Goal: Information Seeking & Learning: Learn about a topic

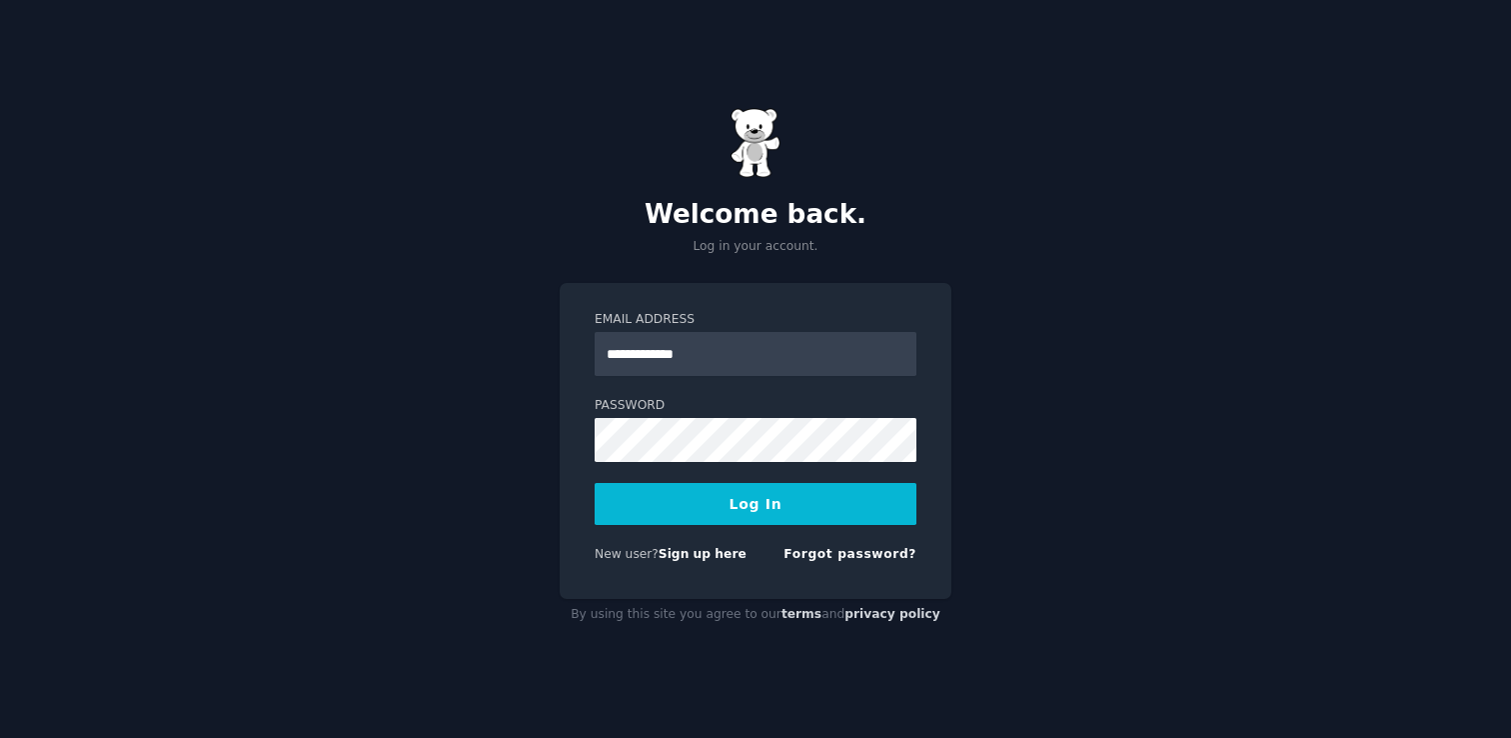
type input "**********"
click at [595, 483] on button "Log In" at bounding box center [756, 504] width 322 height 42
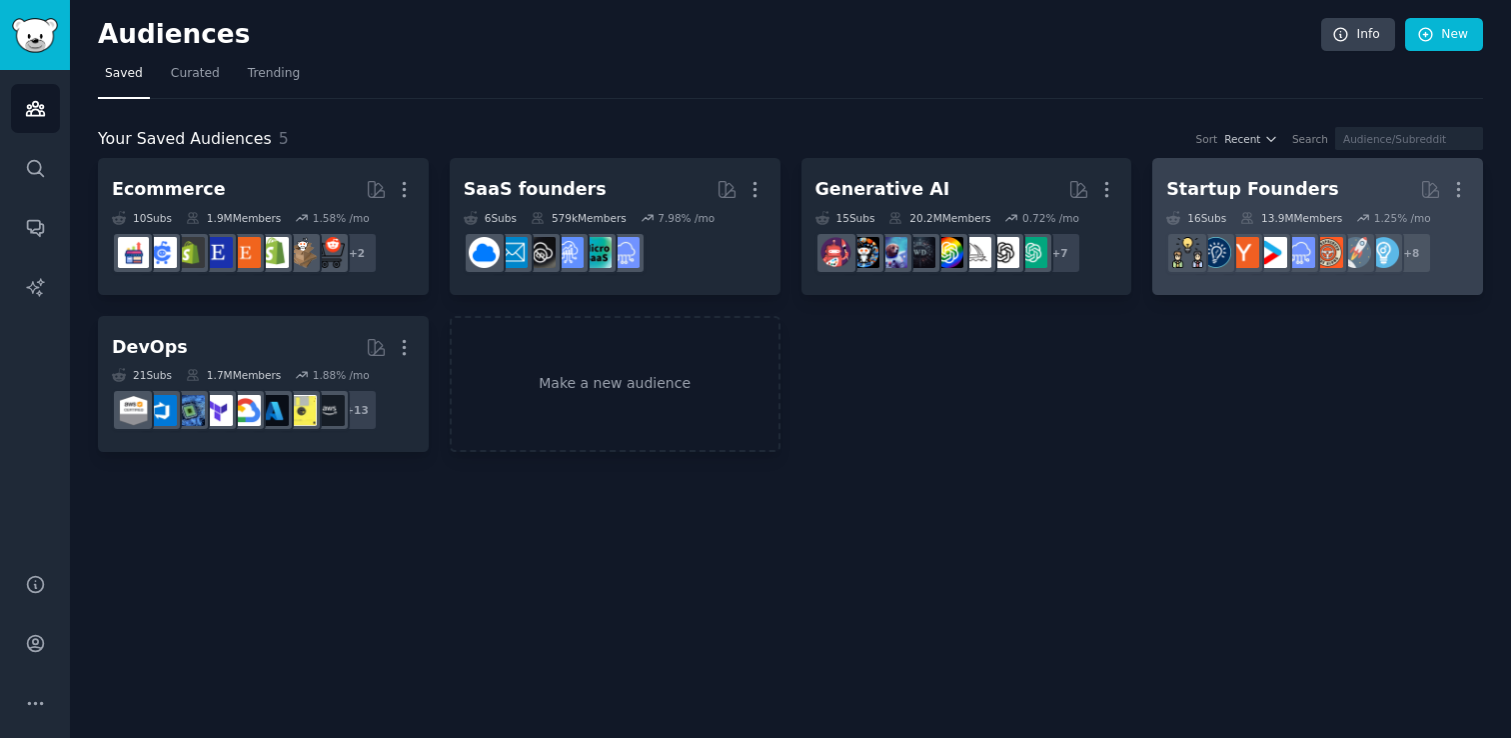
click at [1231, 195] on div "Startup Founders" at bounding box center [1252, 189] width 172 height 25
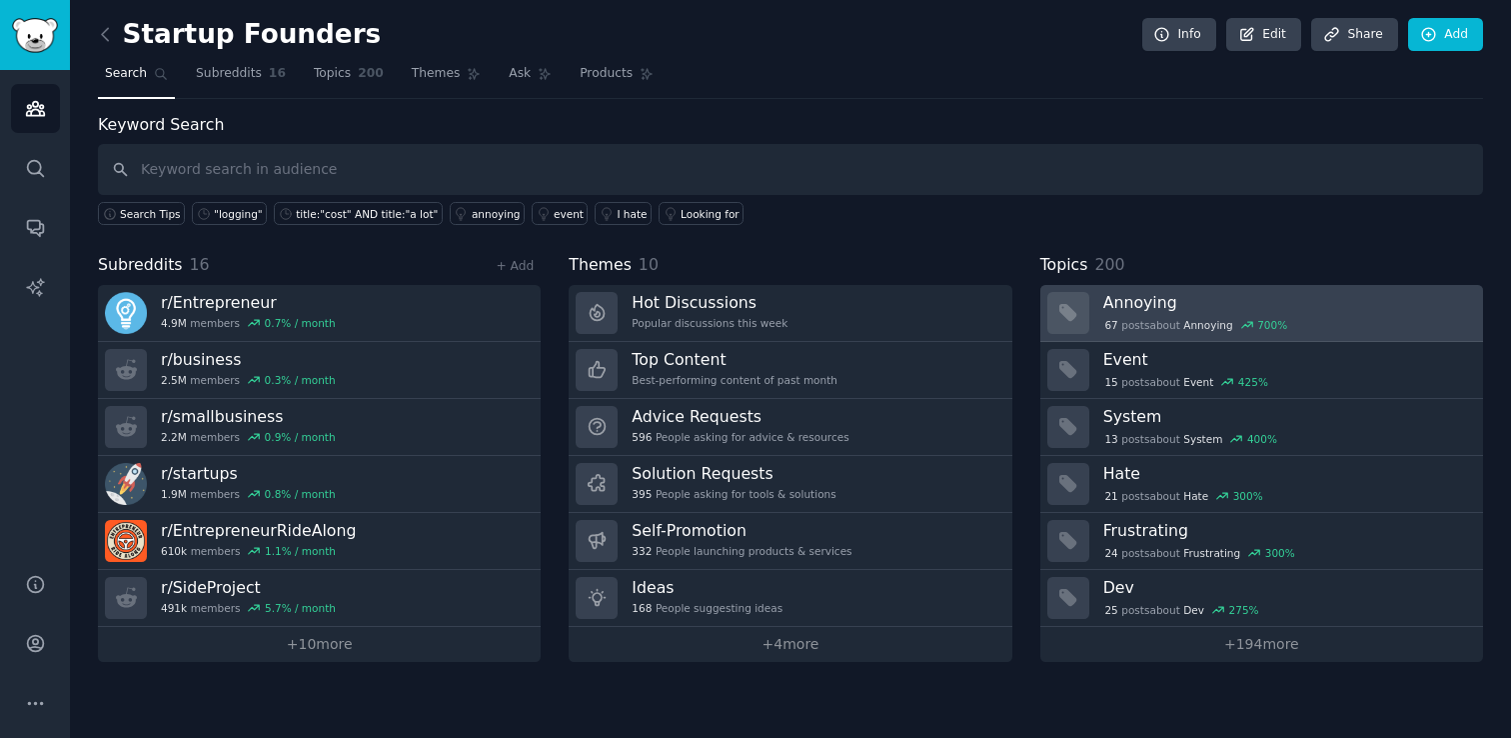
click at [1137, 320] on div "67 post s about Annoying 700 %" at bounding box center [1196, 325] width 186 height 18
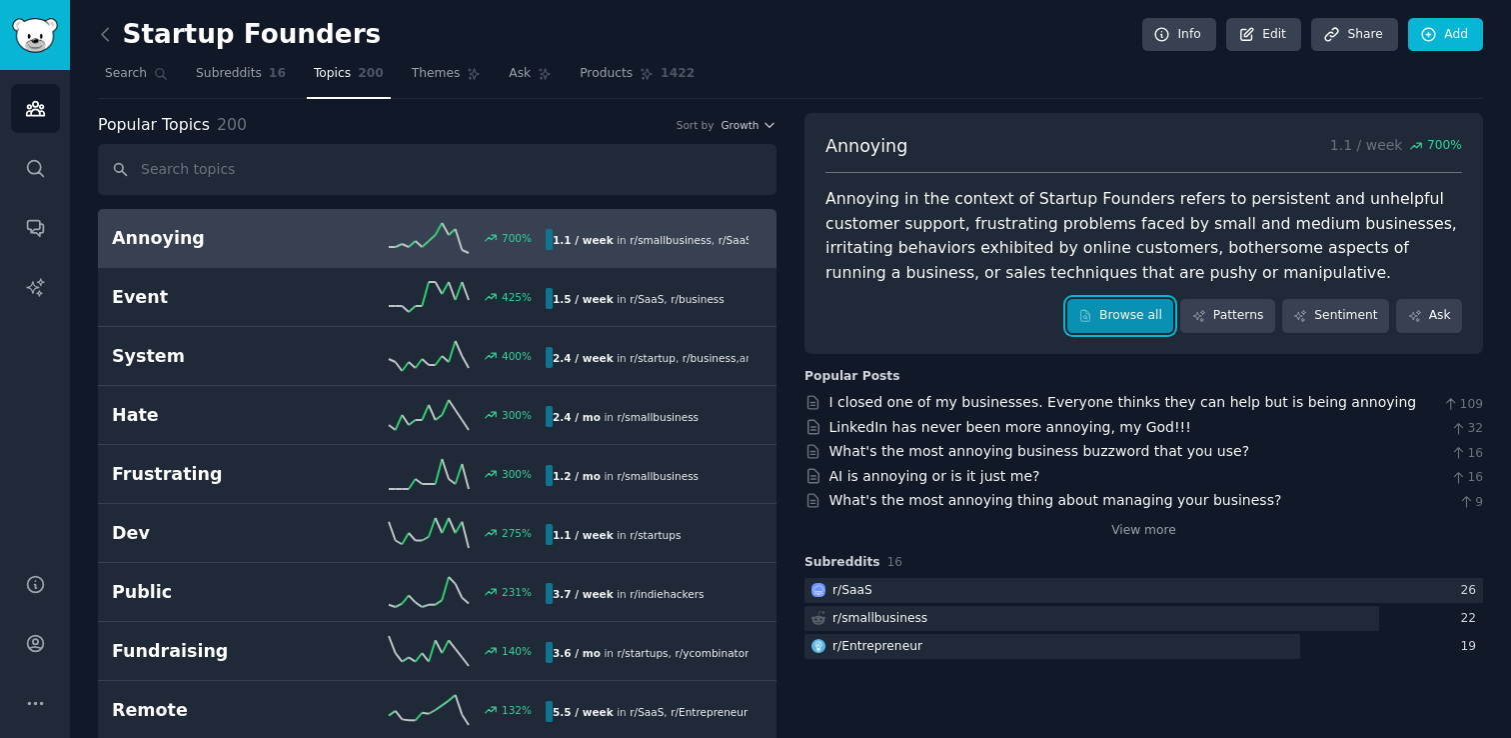
click at [1135, 325] on link "Browse all" at bounding box center [1120, 316] width 107 height 34
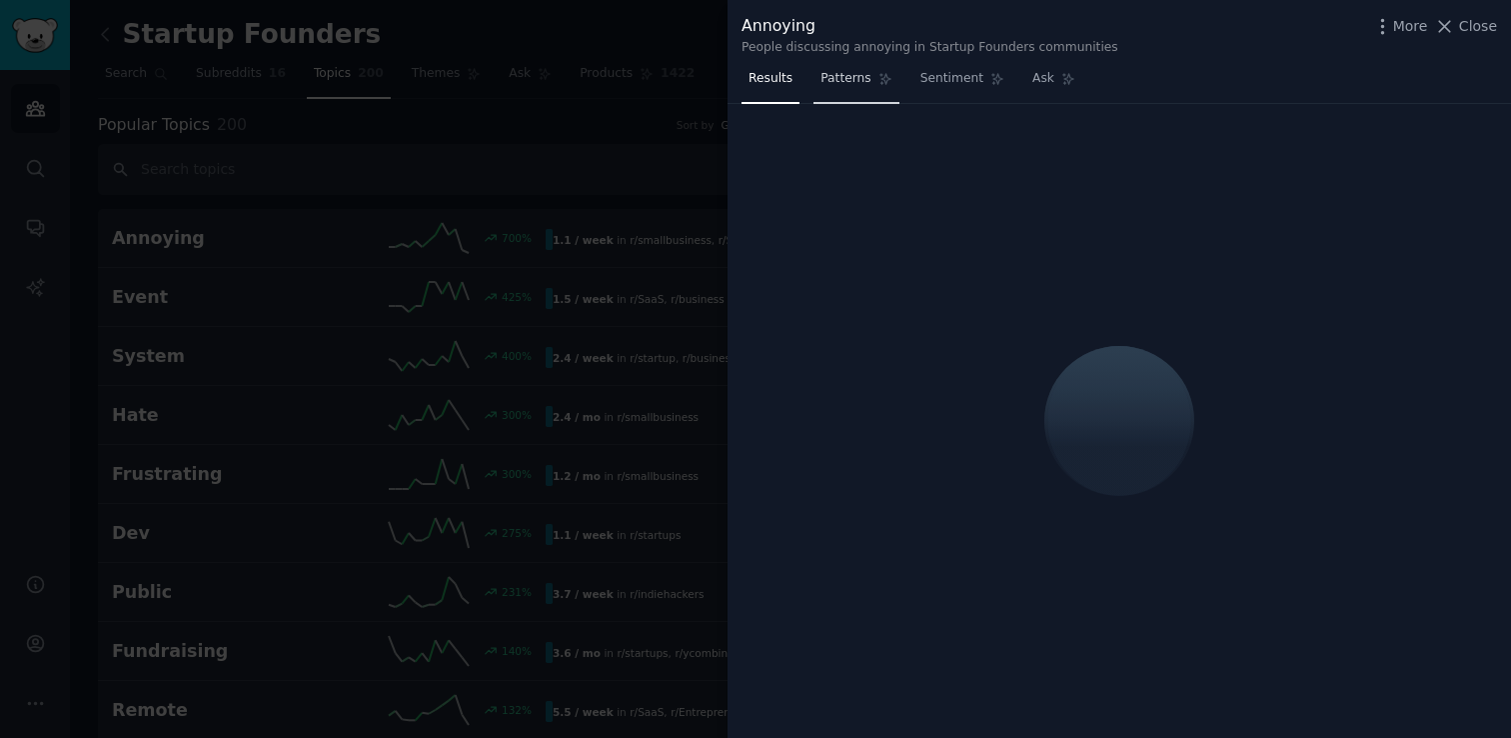
click at [845, 78] on span "Patterns" at bounding box center [846, 79] width 50 height 18
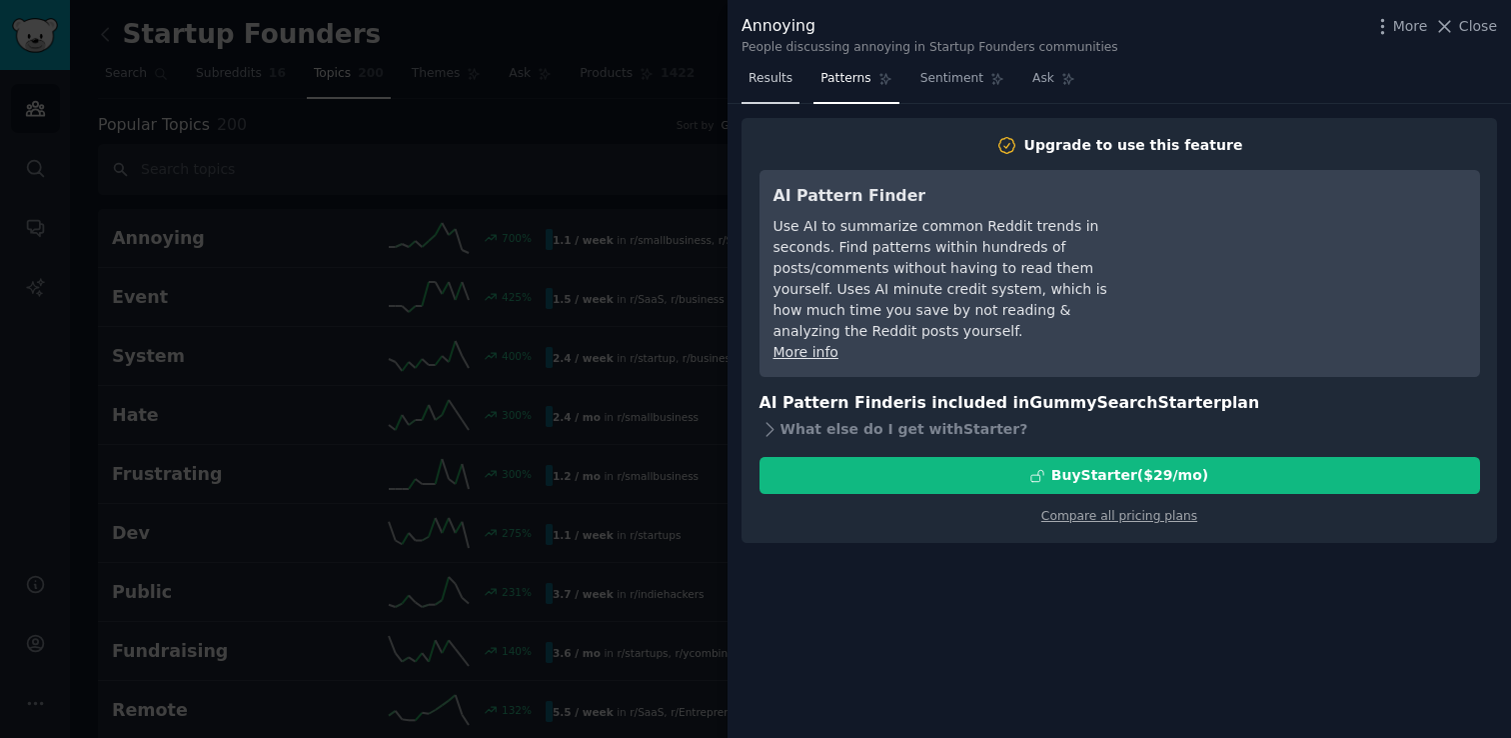
click at [769, 87] on link "Results" at bounding box center [771, 83] width 58 height 41
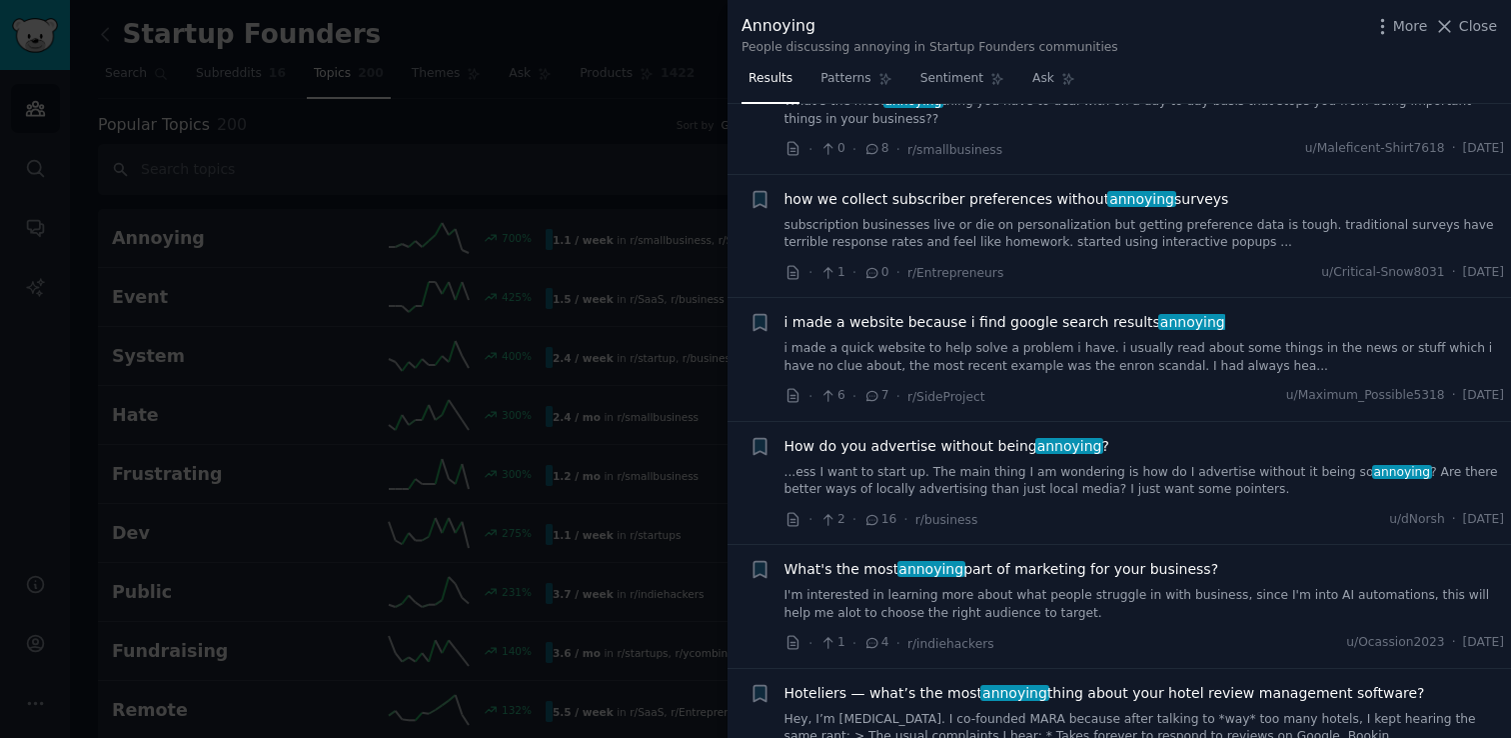
scroll to position [601, 0]
click at [604, 211] on div at bounding box center [755, 369] width 1511 height 738
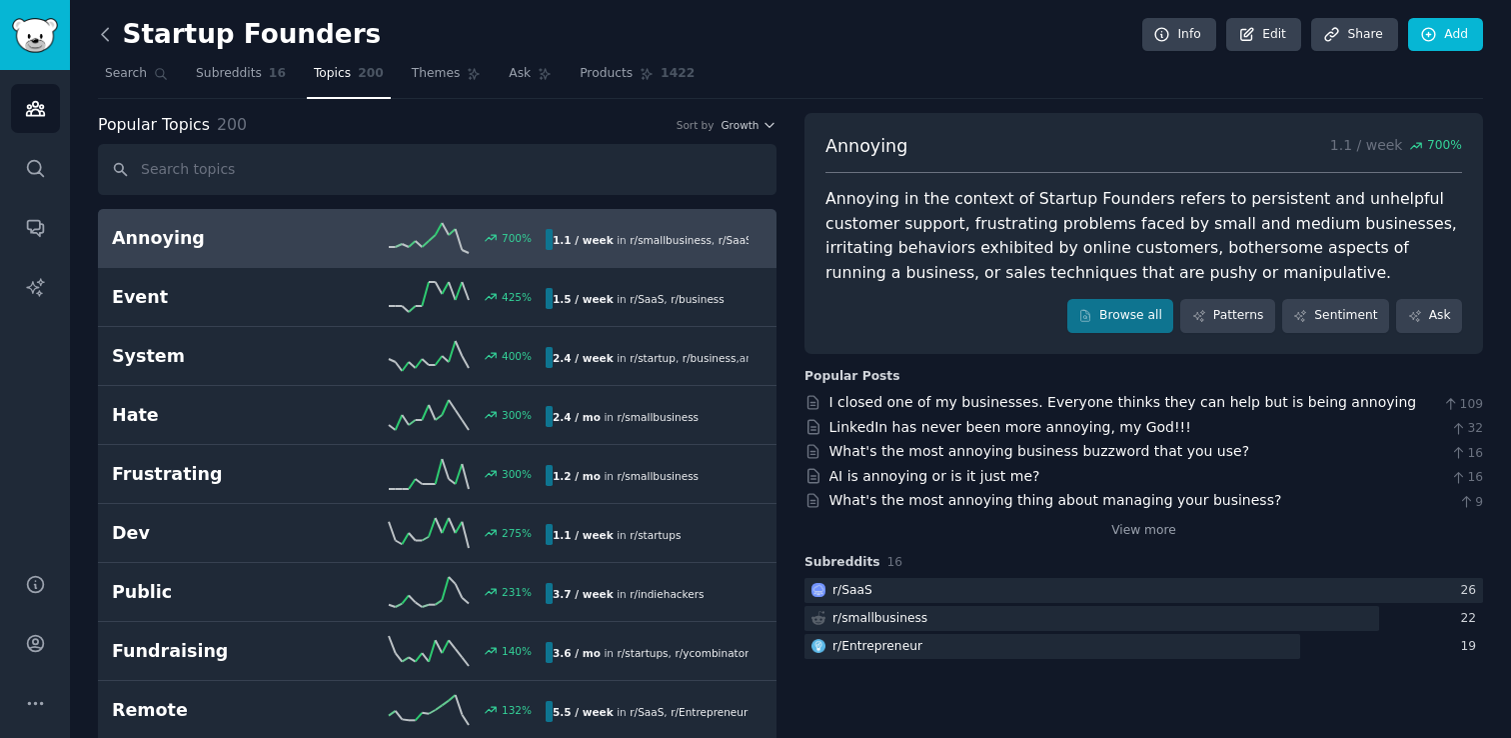
click at [113, 41] on icon at bounding box center [105, 34] width 21 height 21
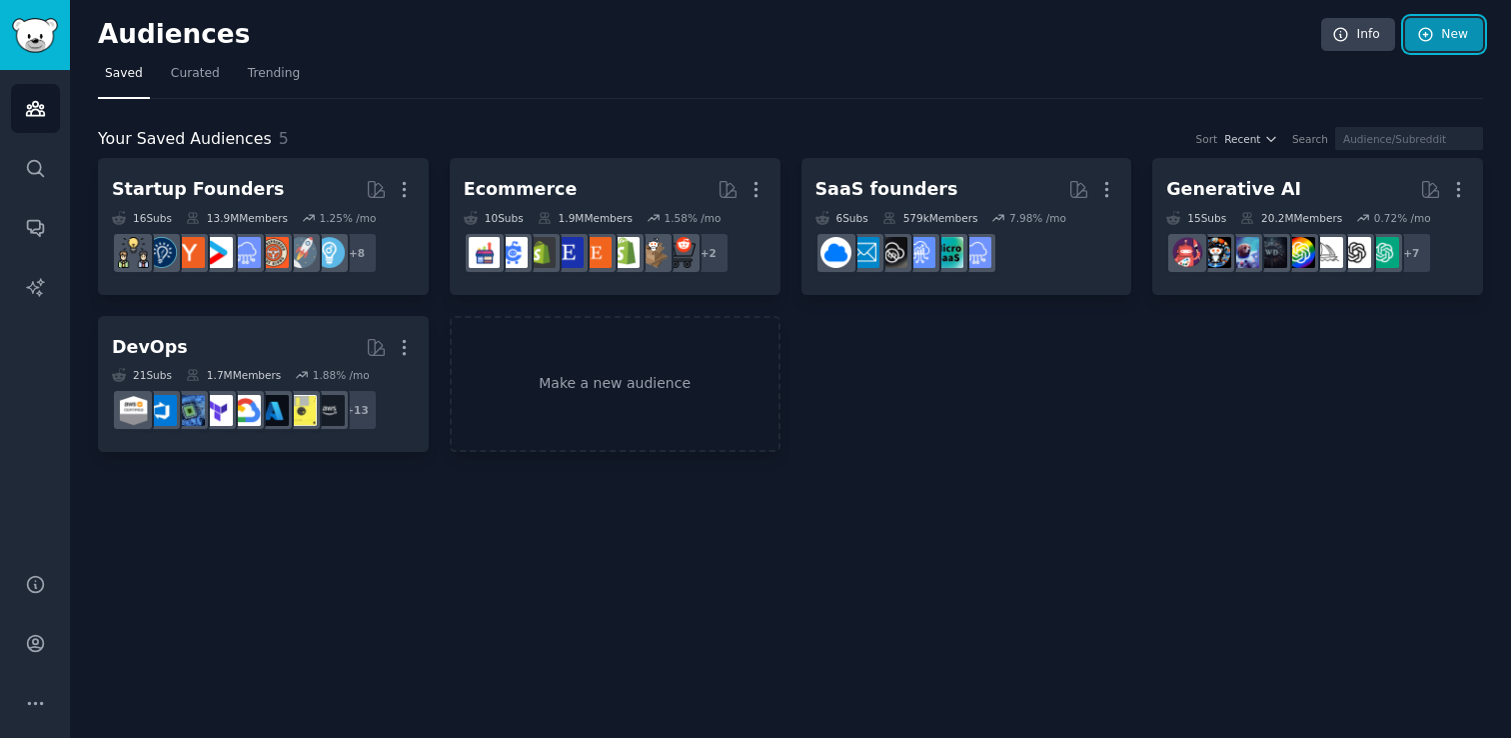
click at [1438, 36] on link "New" at bounding box center [1444, 35] width 78 height 34
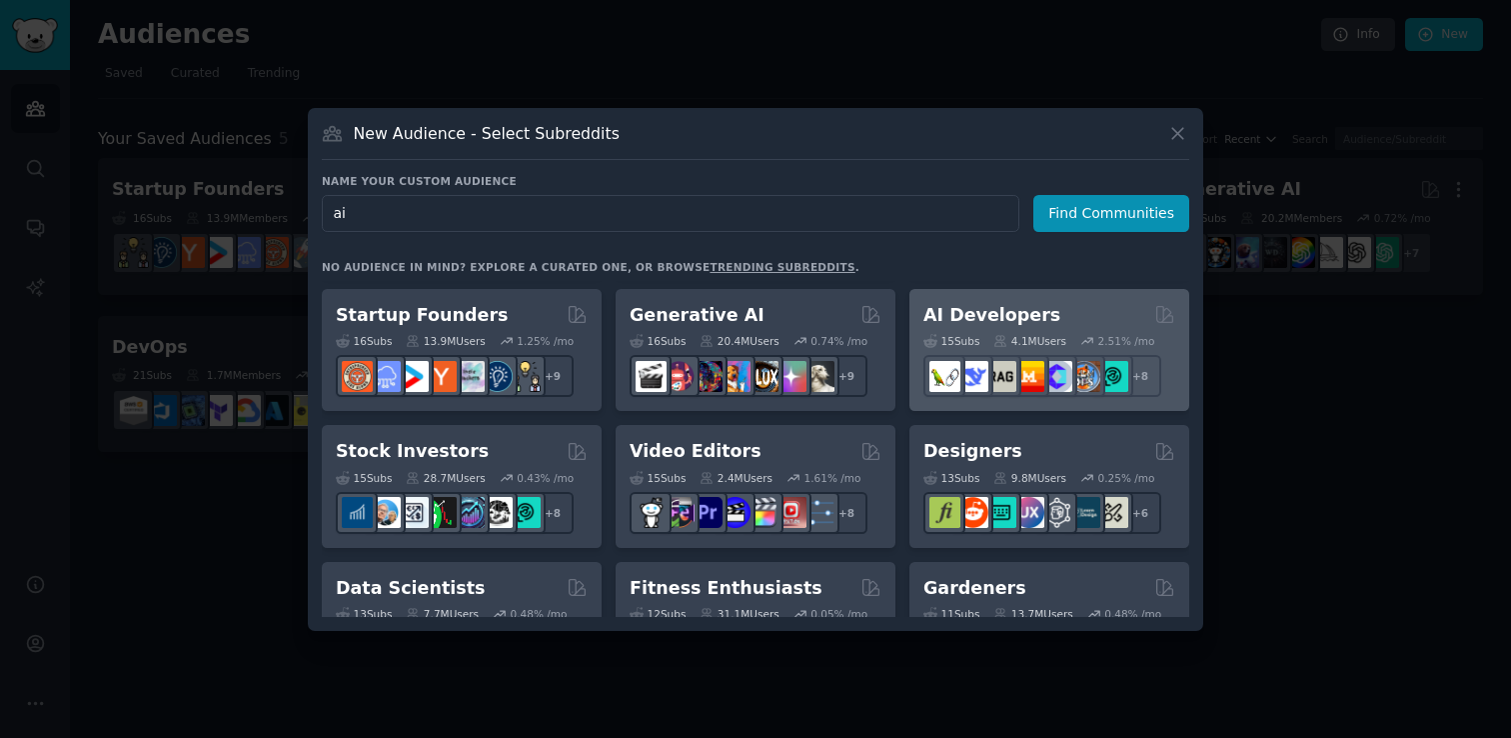
scroll to position [242, 0]
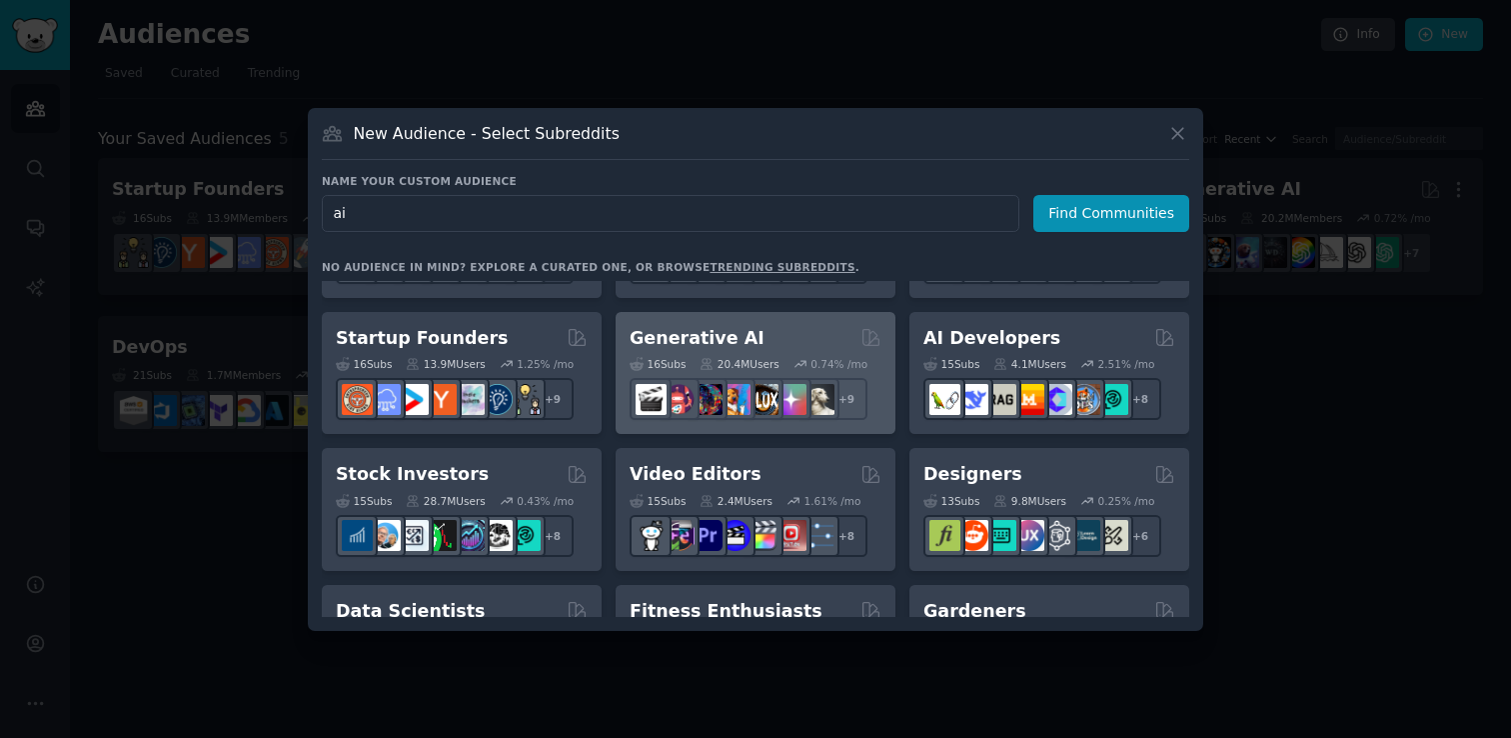
type input "ai"
click at [772, 348] on div "Generative AI" at bounding box center [756, 338] width 252 height 25
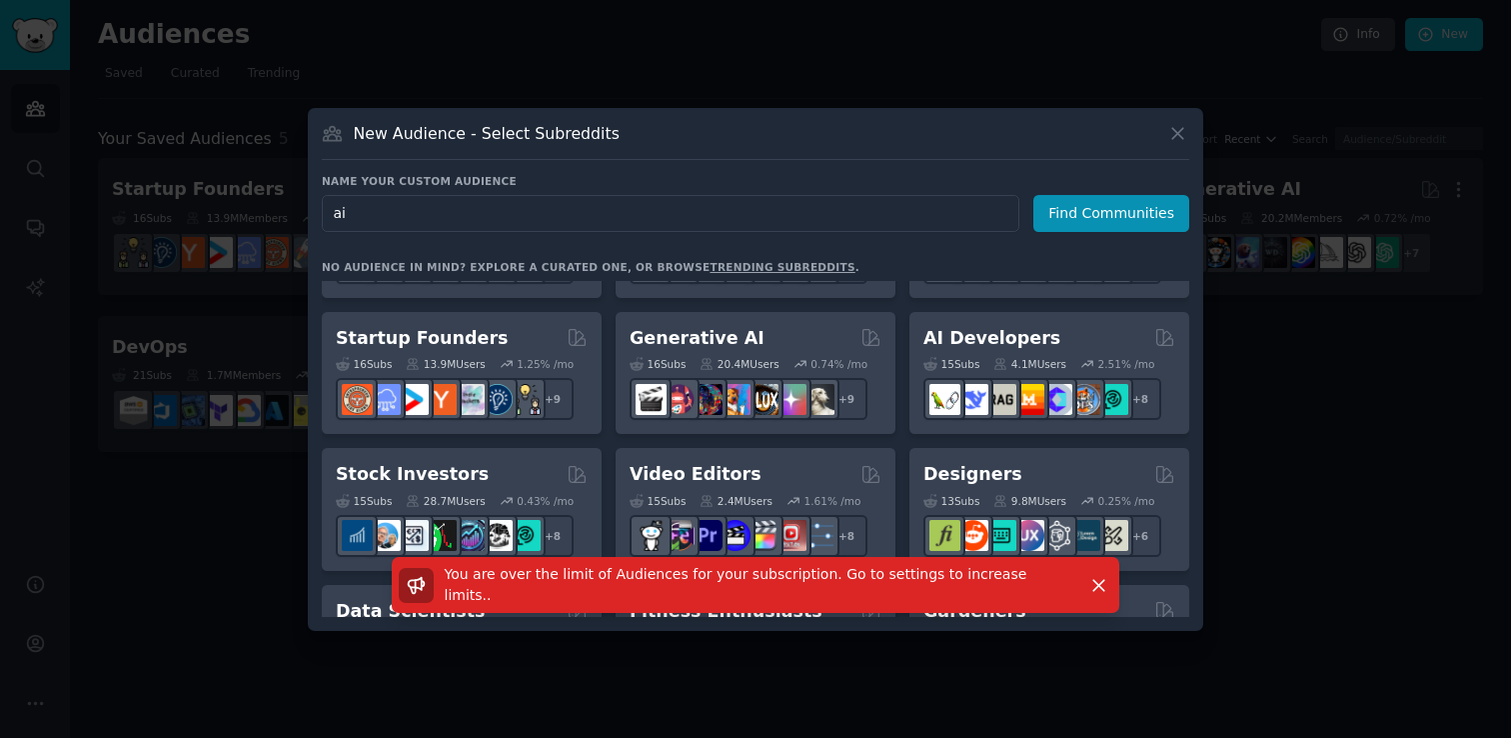
click at [1287, 510] on div at bounding box center [755, 369] width 1511 height 738
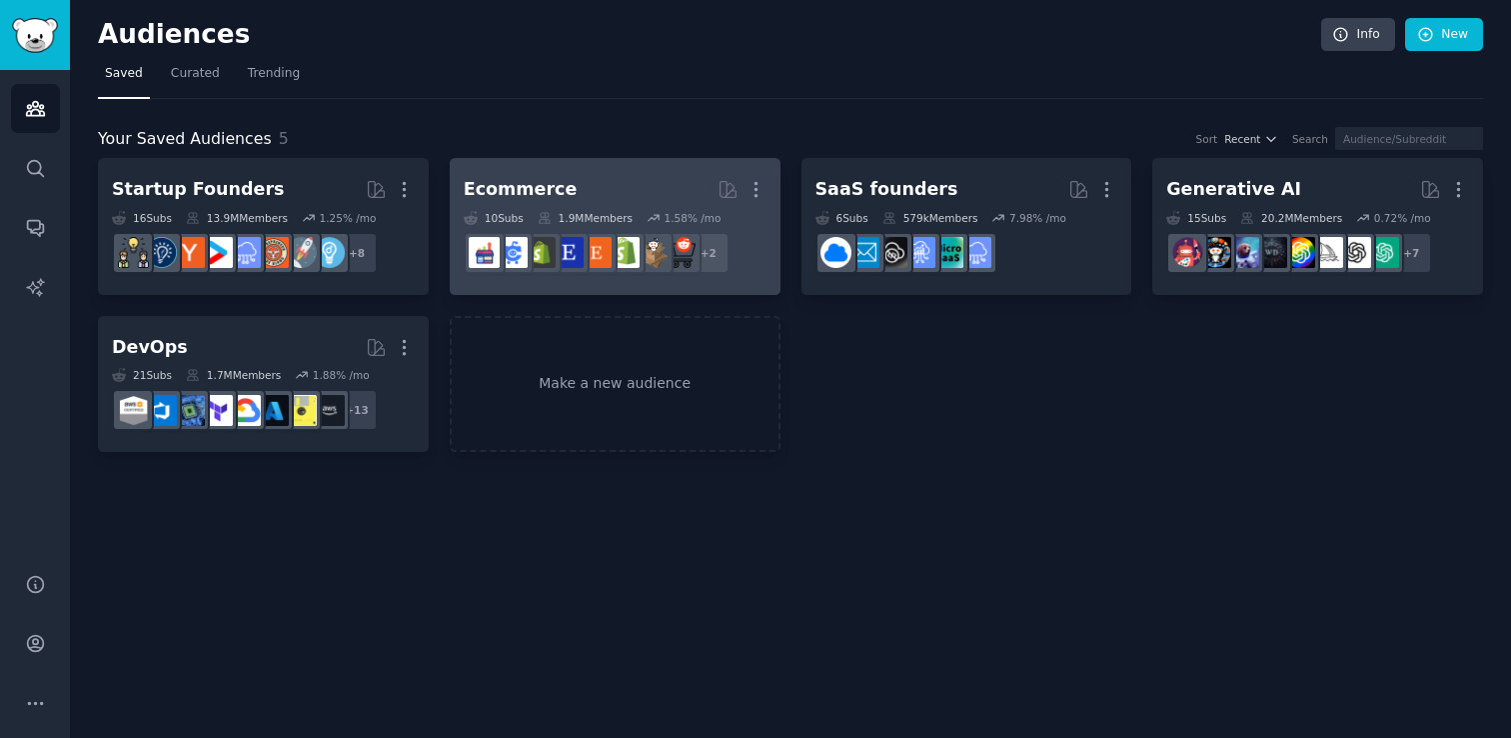
click at [616, 198] on h2 "Ecommerce More" at bounding box center [615, 189] width 303 height 35
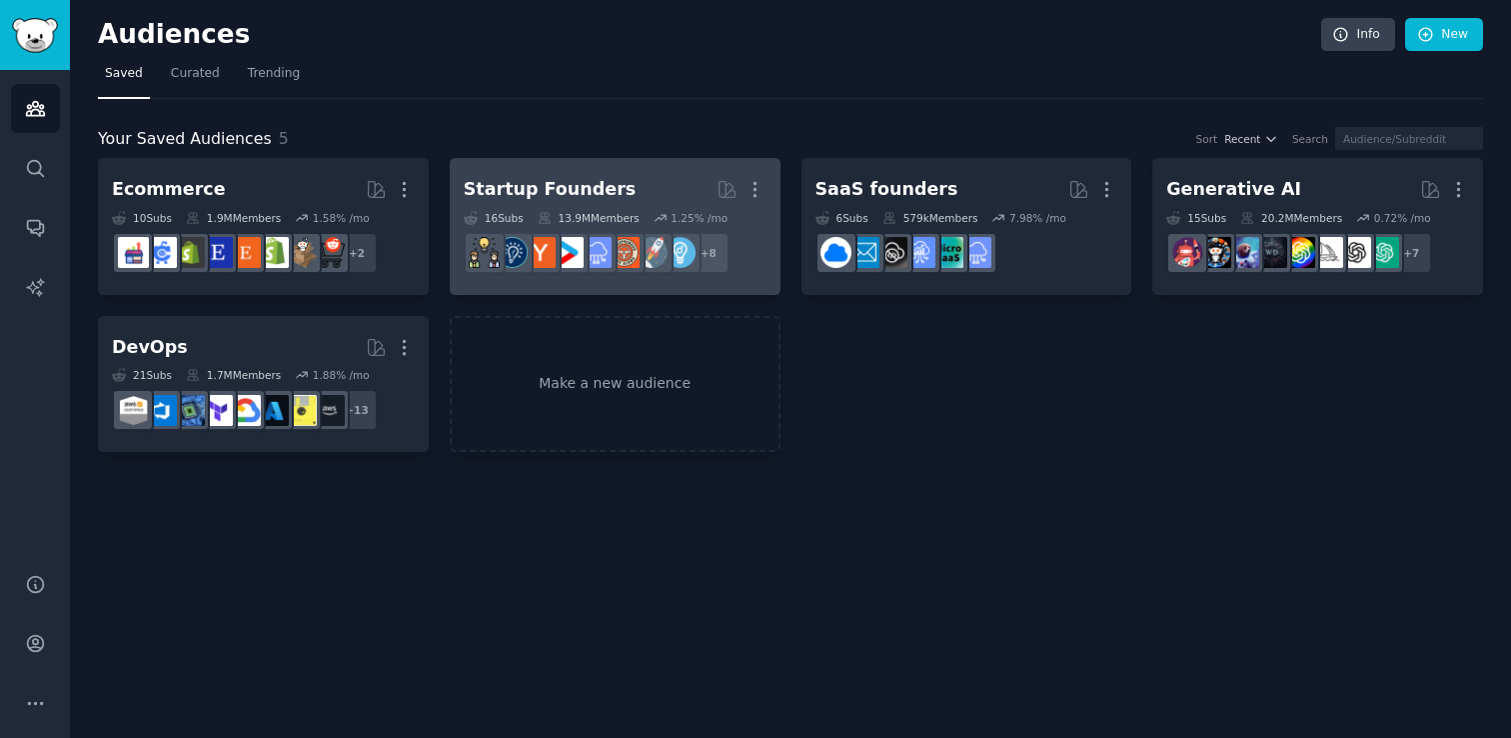
click at [585, 174] on h2 "Startup Founders More" at bounding box center [615, 189] width 303 height 35
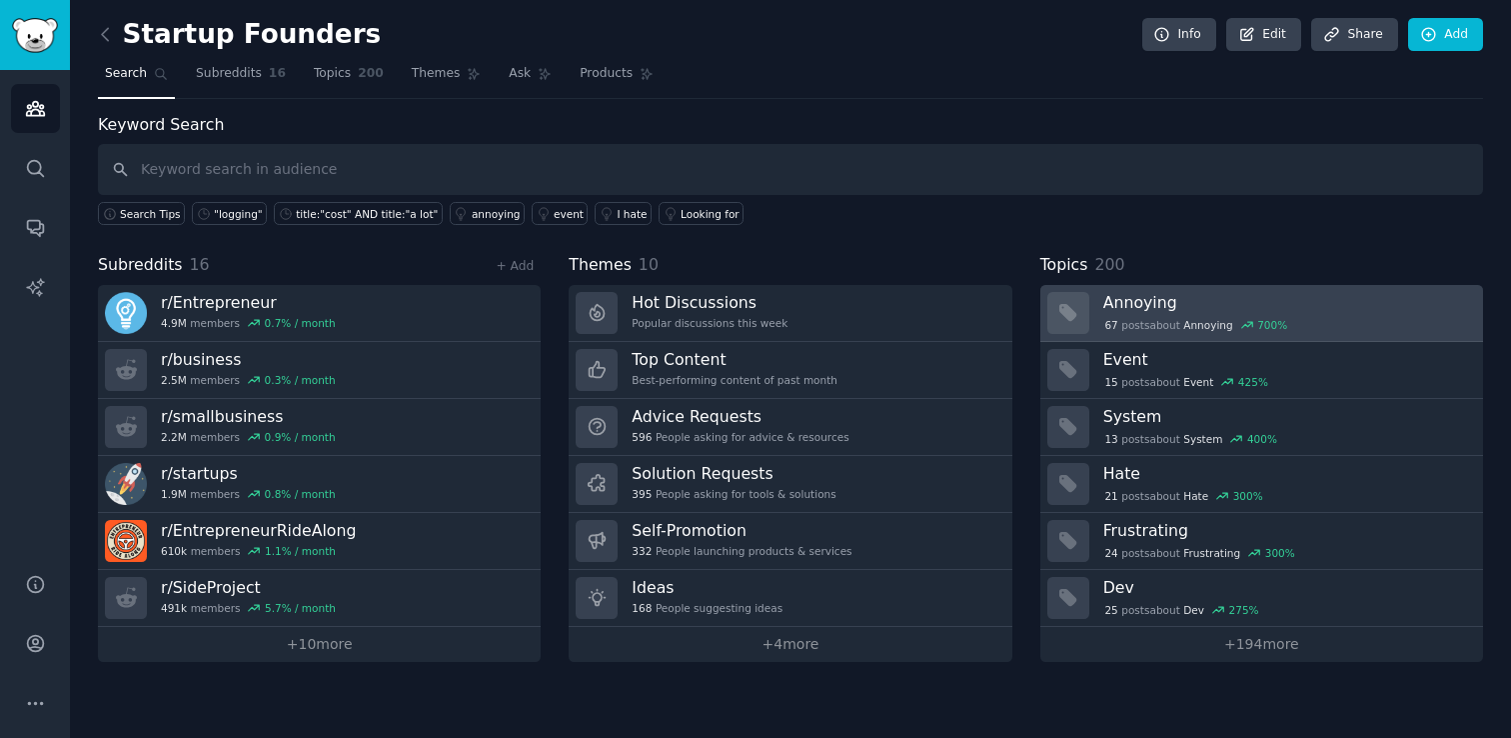
click at [1123, 319] on div "67 post s about Annoying 700 %" at bounding box center [1196, 325] width 186 height 18
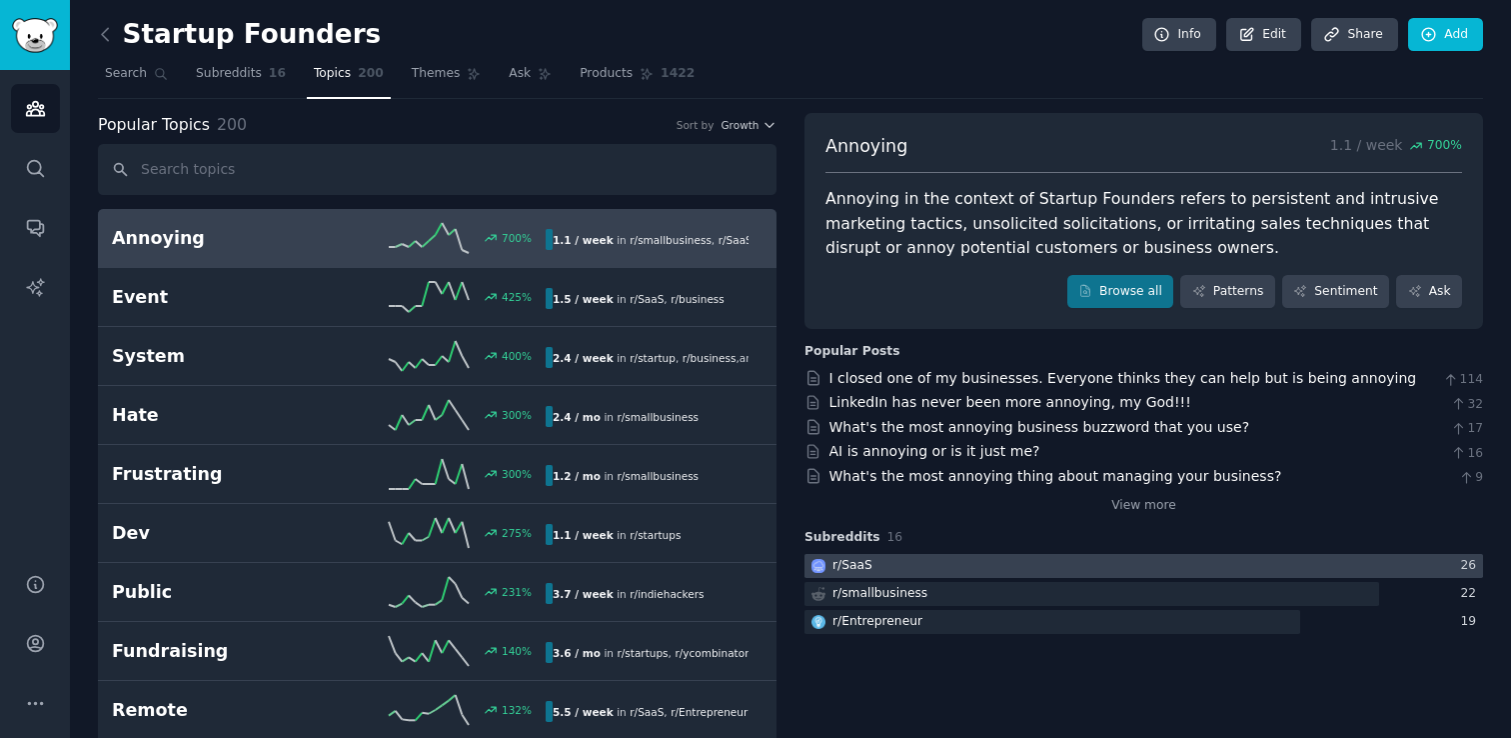
click at [869, 566] on div "r/ SaaS" at bounding box center [840, 566] width 71 height 25
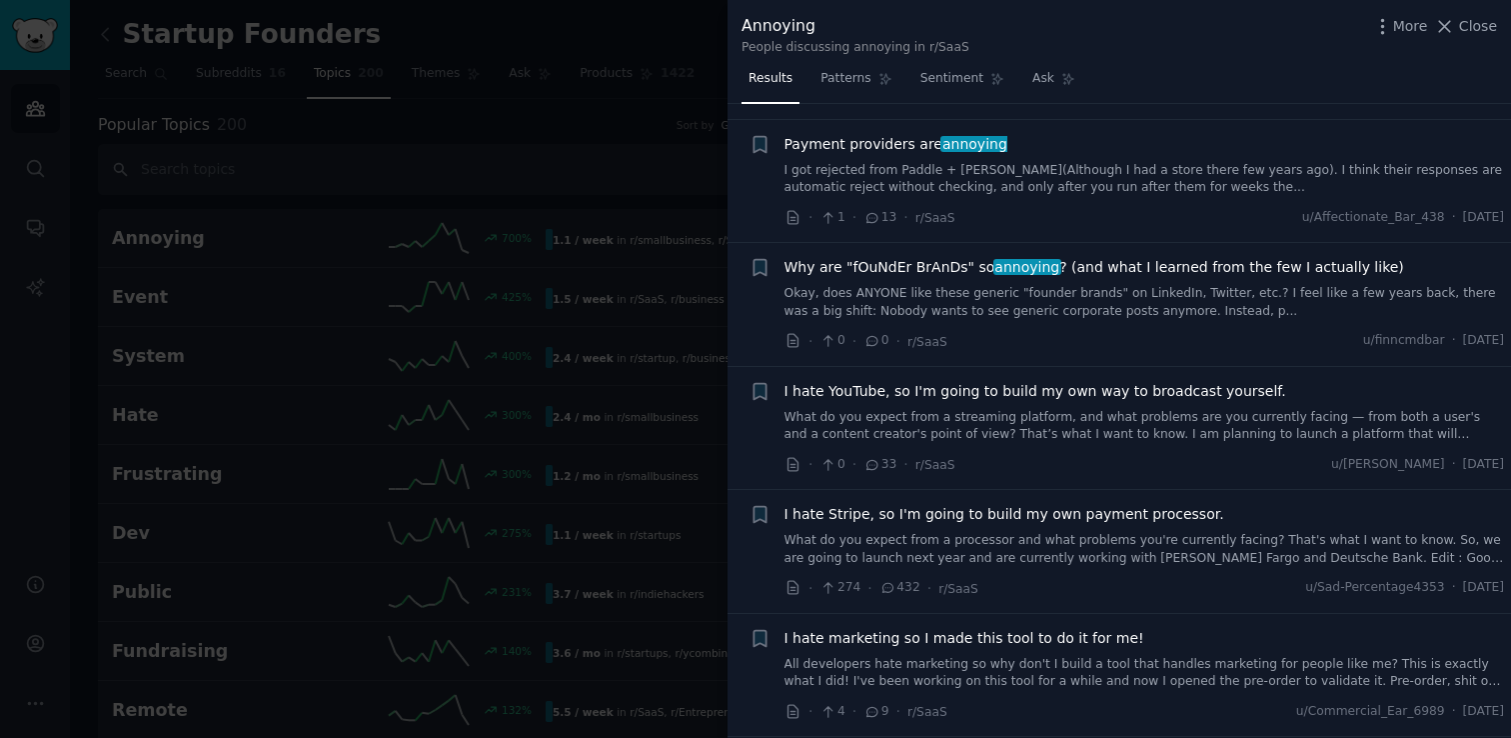
scroll to position [3745, 0]
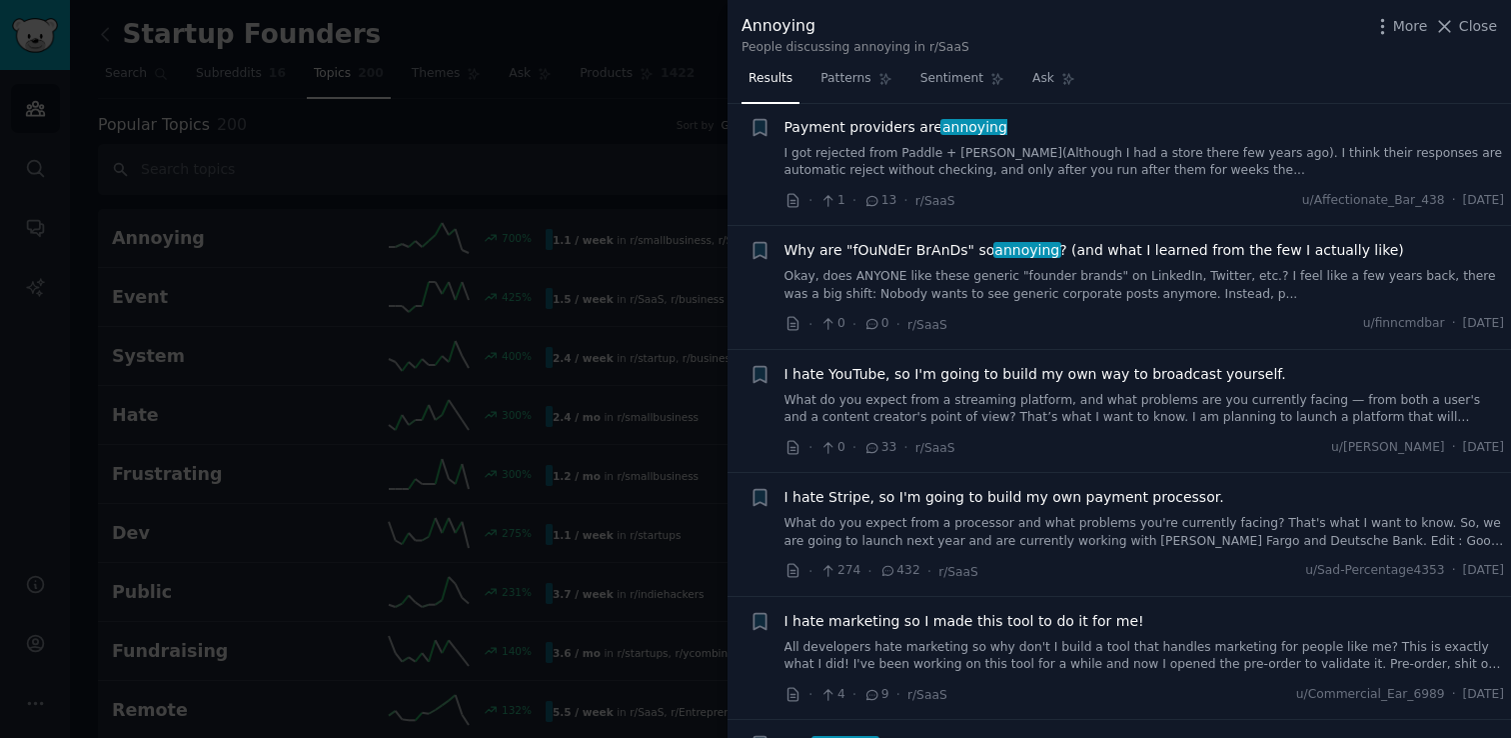
click at [574, 219] on div at bounding box center [755, 369] width 1511 height 738
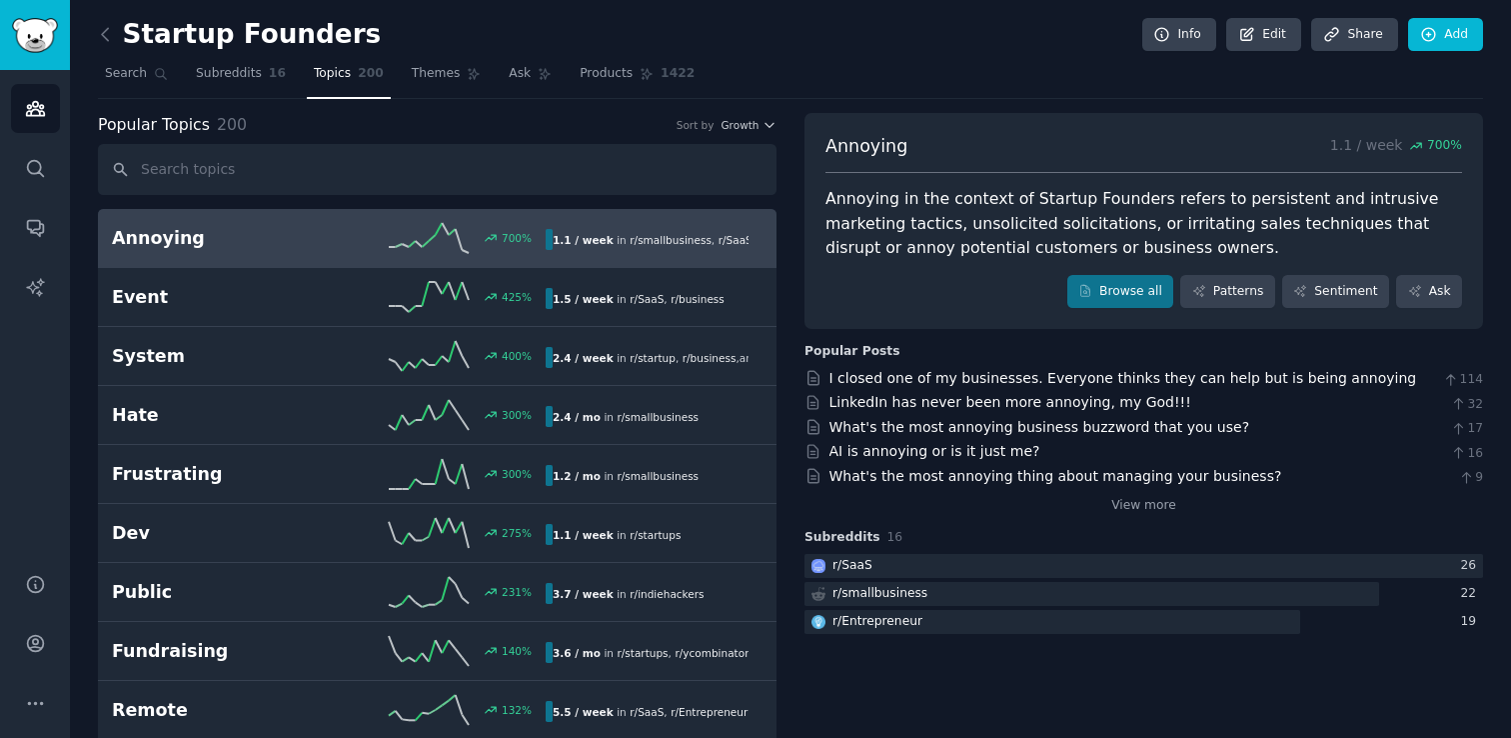
click at [102, 32] on icon at bounding box center [105, 34] width 6 height 12
